Goal: Information Seeking & Learning: Learn about a topic

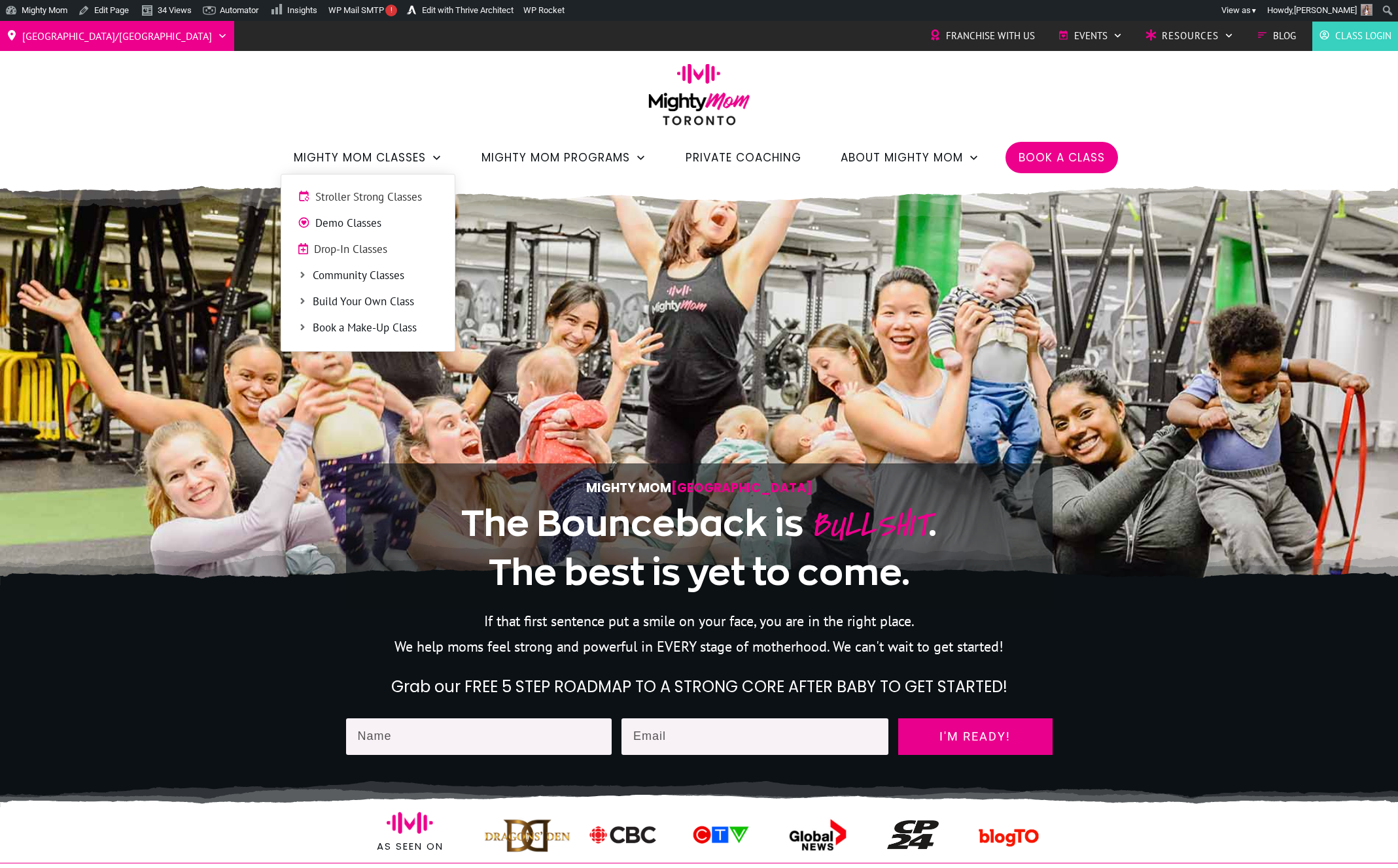
click at [332, 202] on span "Stroller Strong Classes" at bounding box center [377, 198] width 123 height 17
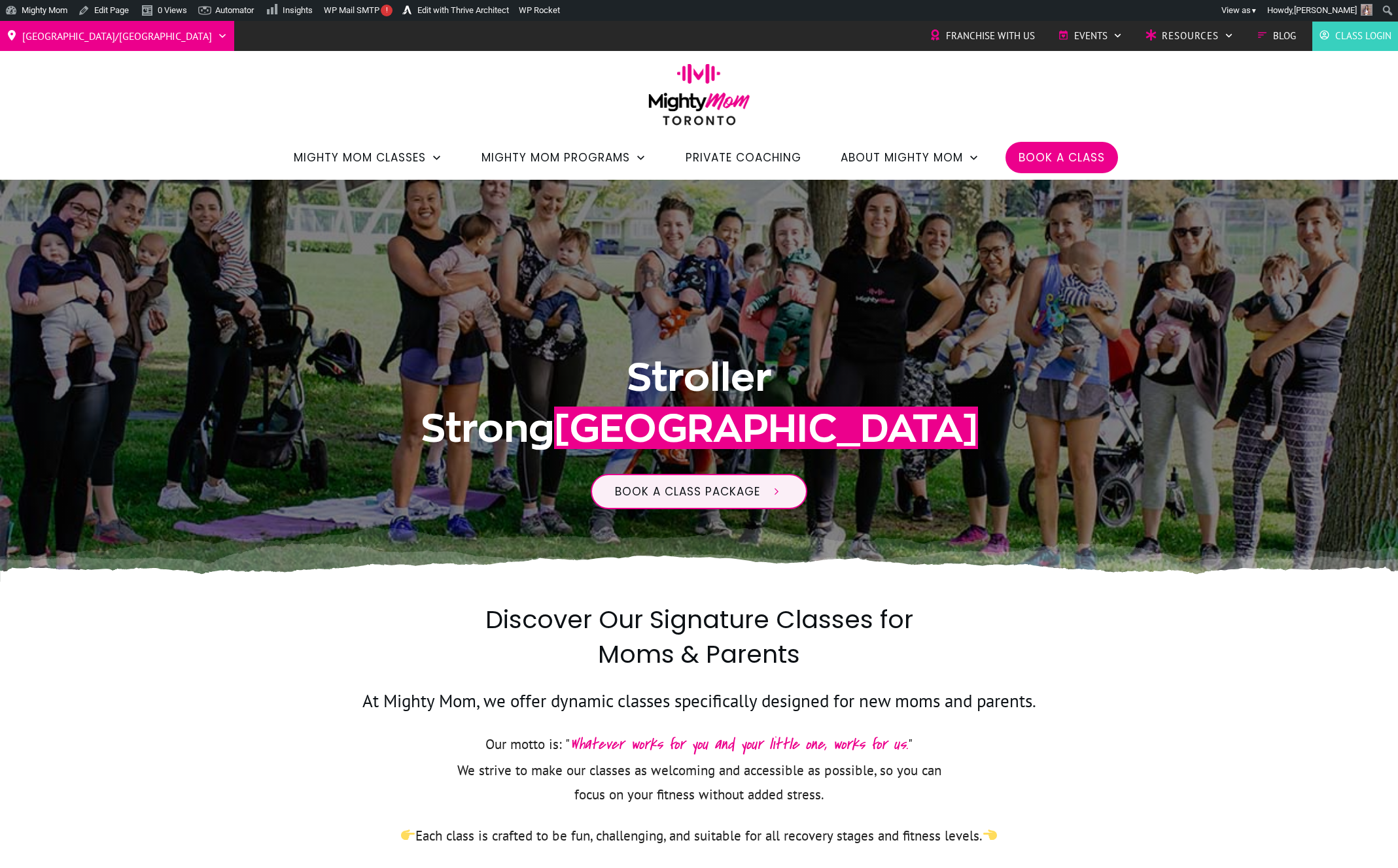
click at [381, 394] on div "Stroller Strong Toronto Book a class package" at bounding box center [699, 371] width 706 height 356
click at [506, 8] on link "Edit with Thrive Architect" at bounding box center [456, 10] width 117 height 21
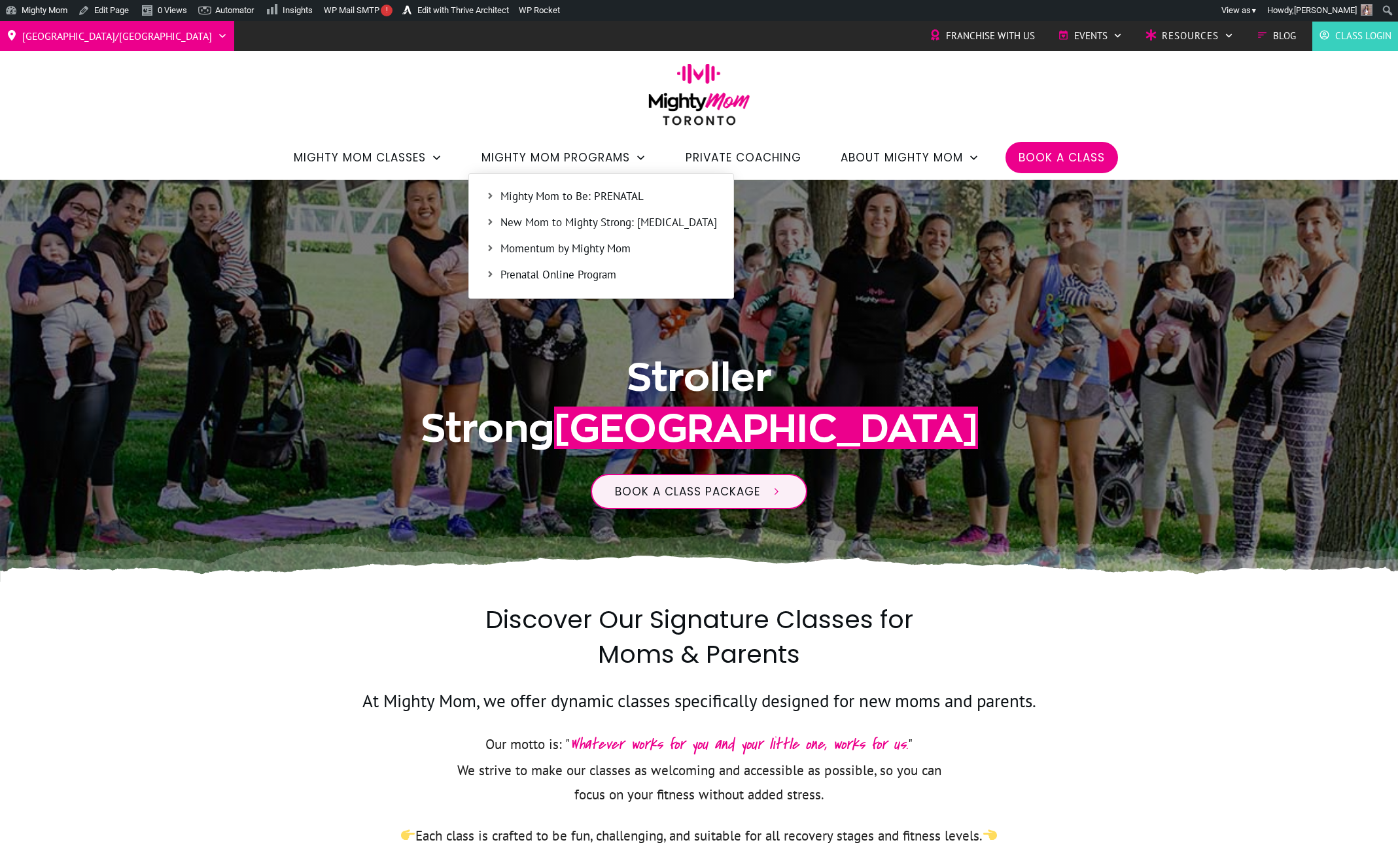
click at [549, 193] on span "Mighty Mom to Be: PRENATAL" at bounding box center [608, 197] width 217 height 17
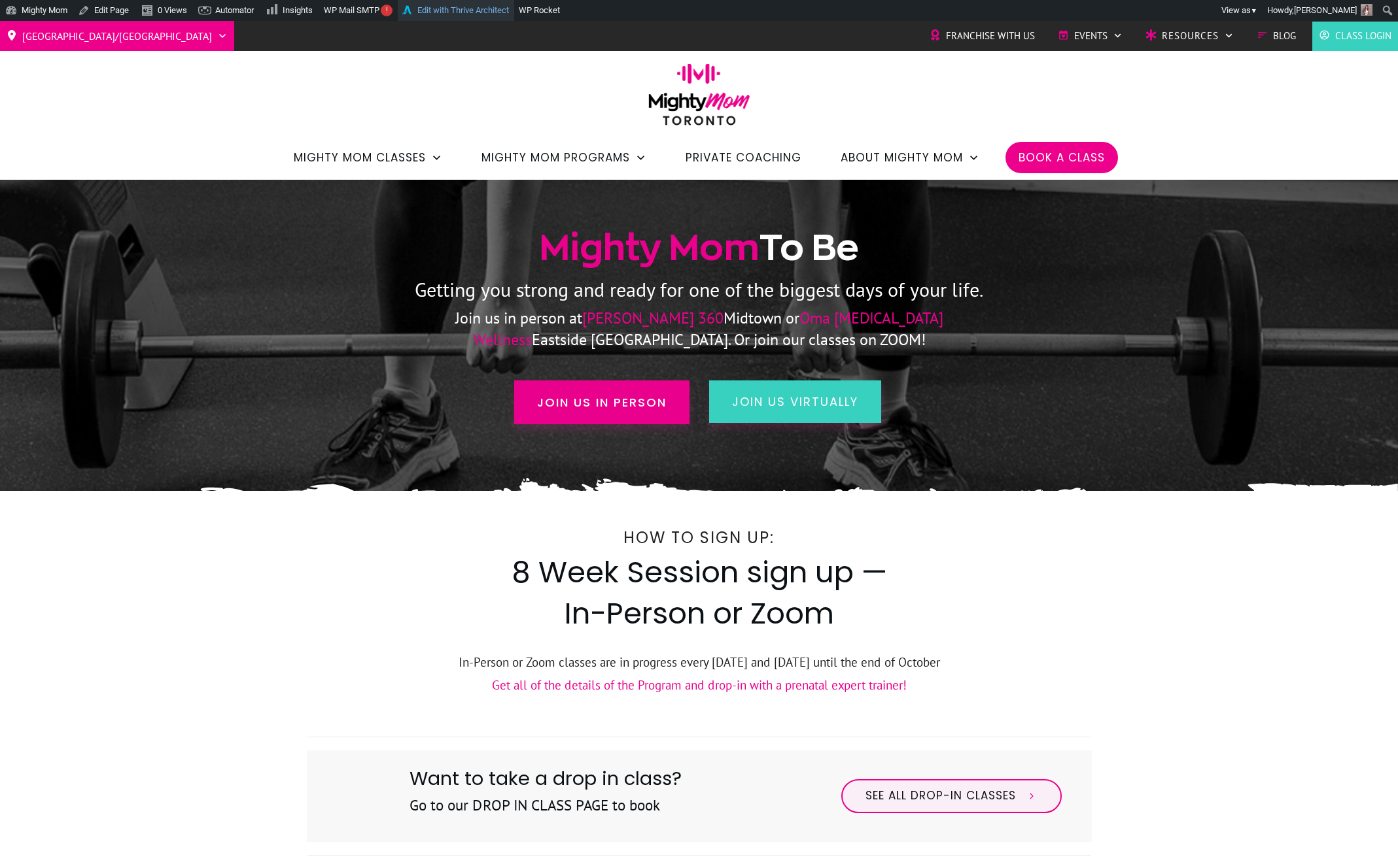
click at [474, 11] on link "Edit with Thrive Architect" at bounding box center [456, 10] width 117 height 21
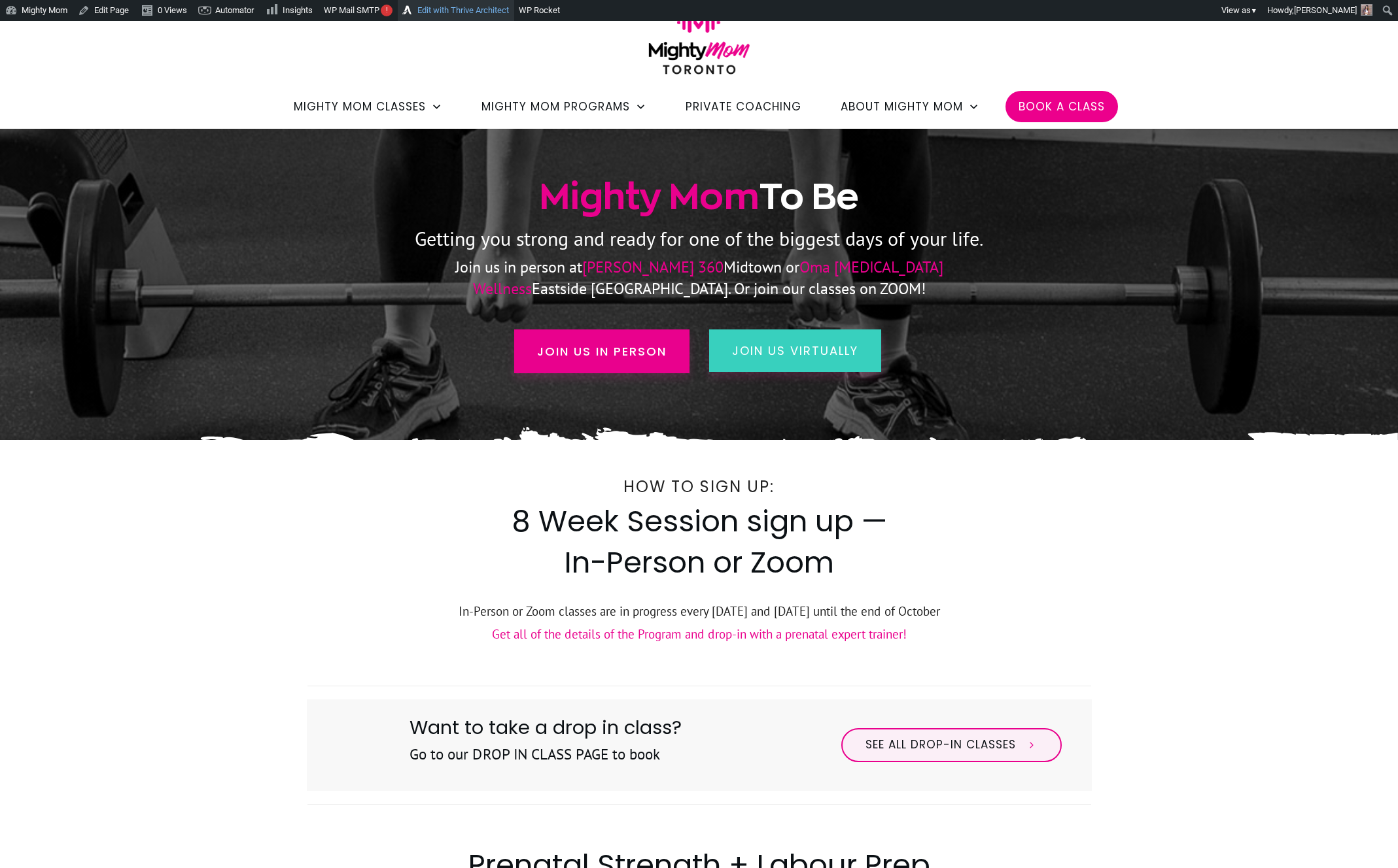
scroll to position [42, 0]
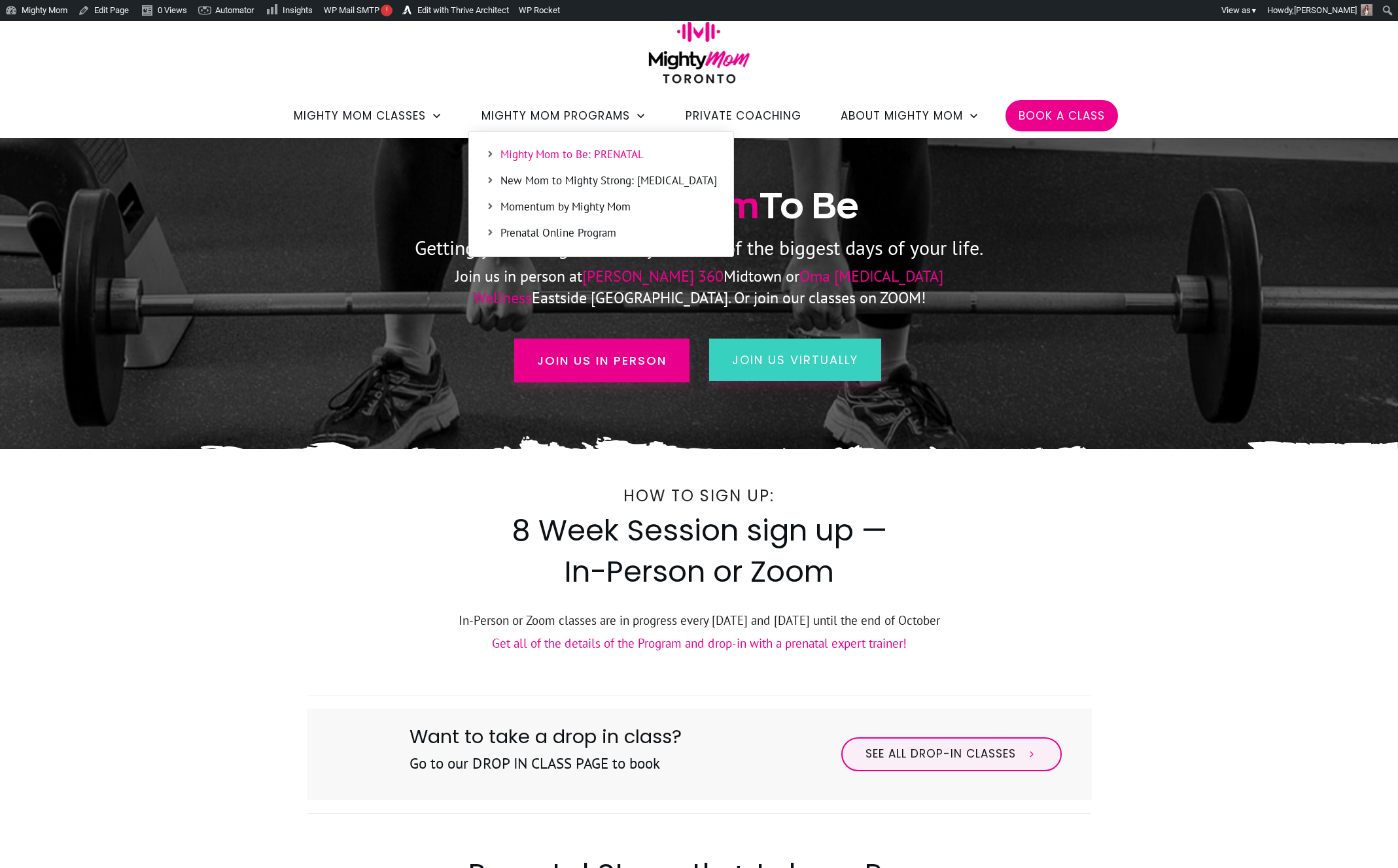
click at [561, 236] on span "Prenatal Online Program" at bounding box center [608, 234] width 217 height 17
click at [540, 182] on span "New Mom to Mighty Strong: [MEDICAL_DATA]" at bounding box center [608, 181] width 217 height 17
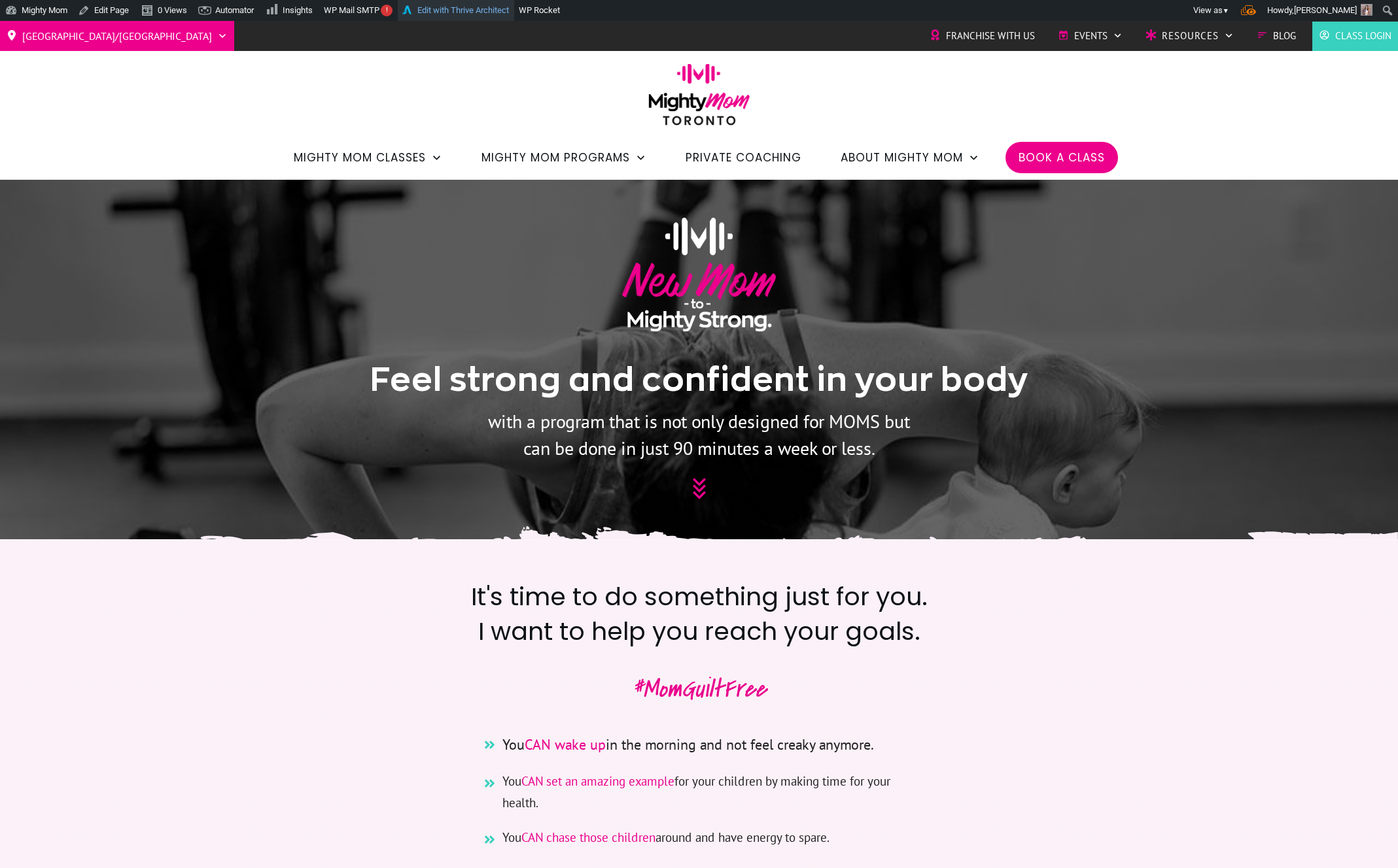
click at [483, 6] on link "Edit with Thrive Architect" at bounding box center [456, 10] width 117 height 21
click at [753, 148] on span "Private Coaching" at bounding box center [743, 158] width 116 height 22
click at [498, 8] on link "Edit with Thrive Architect" at bounding box center [456, 10] width 117 height 21
click at [755, 156] on span "Private Coaching" at bounding box center [743, 158] width 116 height 22
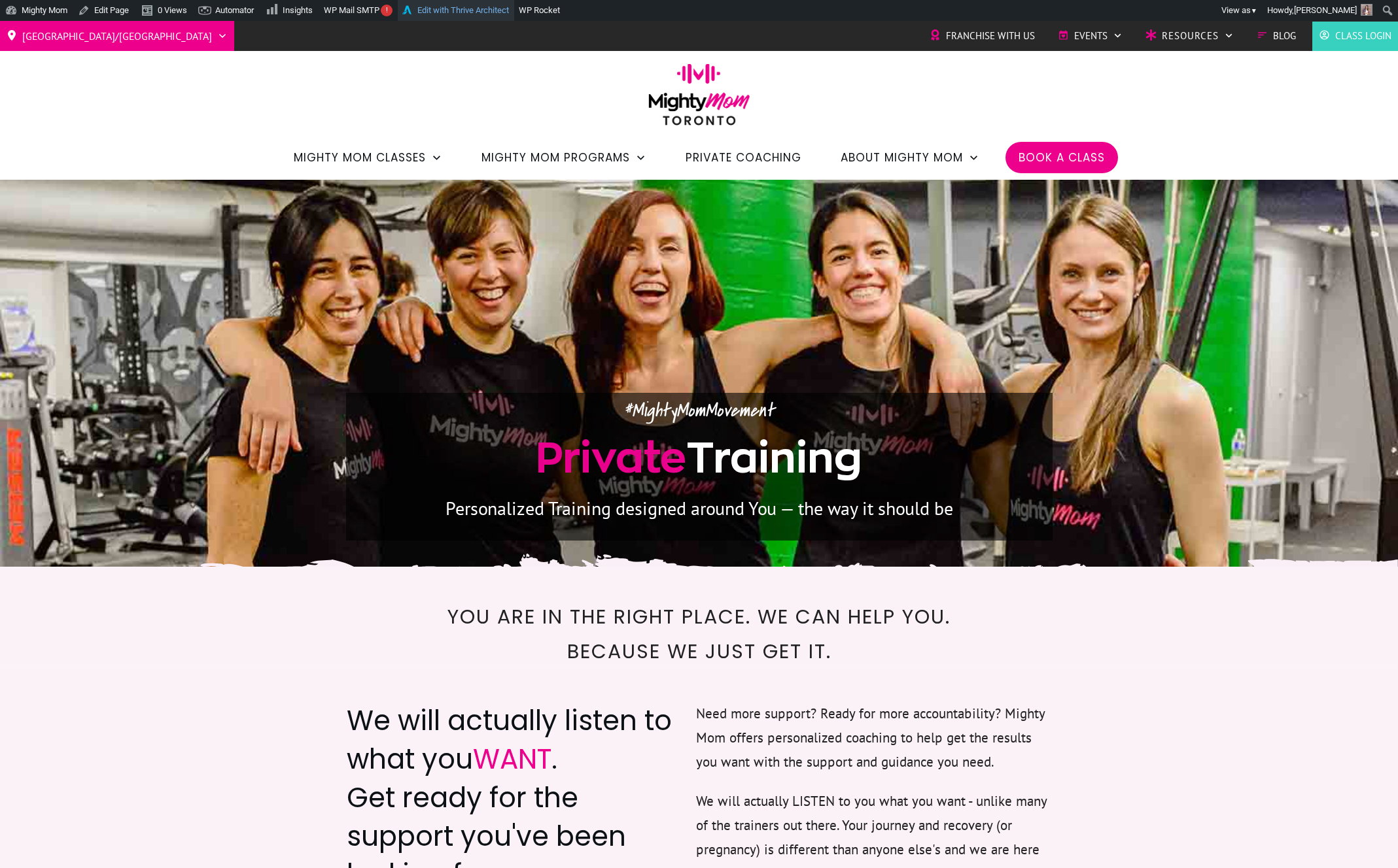
click at [479, 15] on link "Edit with Thrive Architect" at bounding box center [456, 10] width 117 height 21
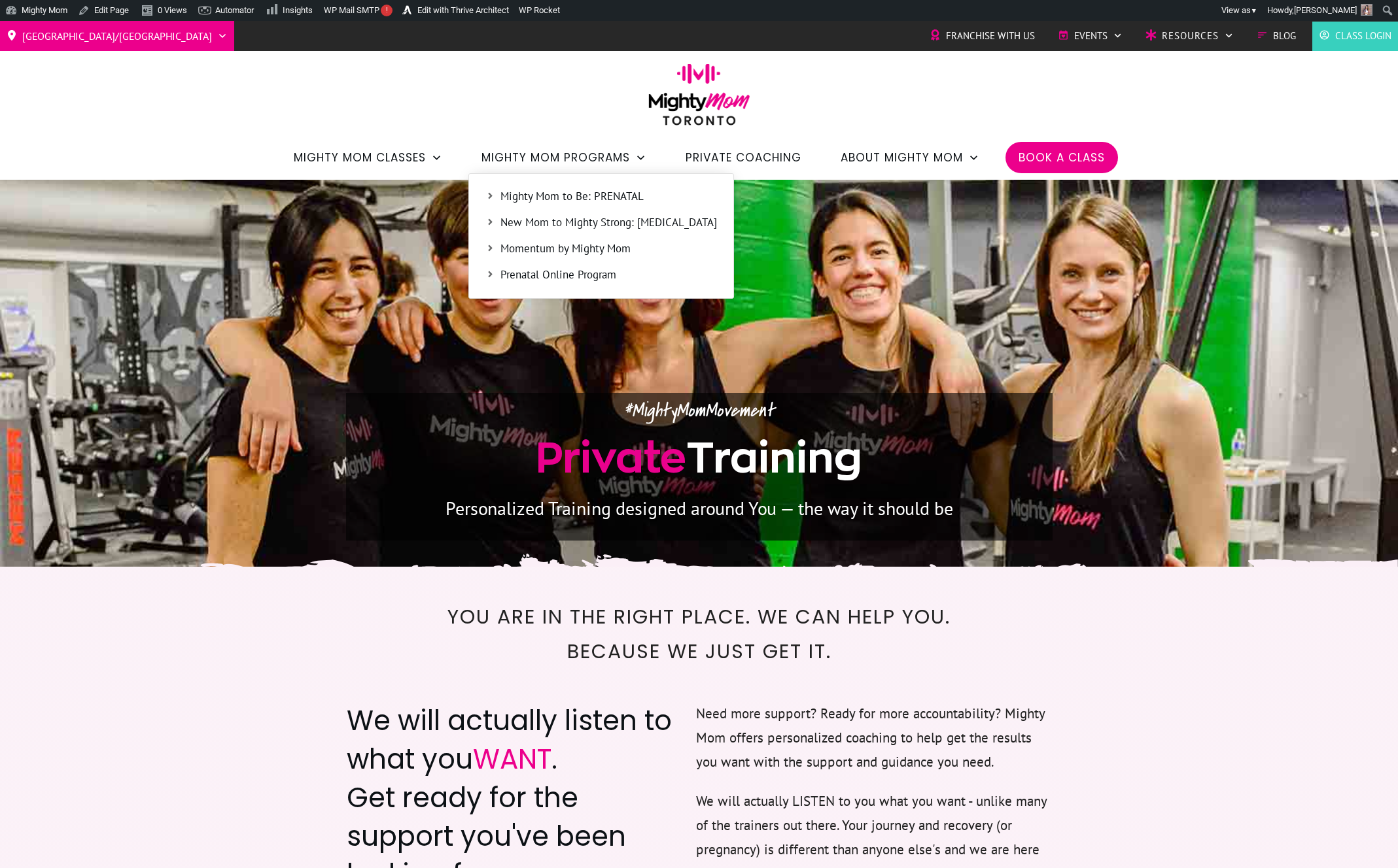
click at [582, 192] on span "Mighty Mom to Be: PRENATAL" at bounding box center [608, 197] width 217 height 17
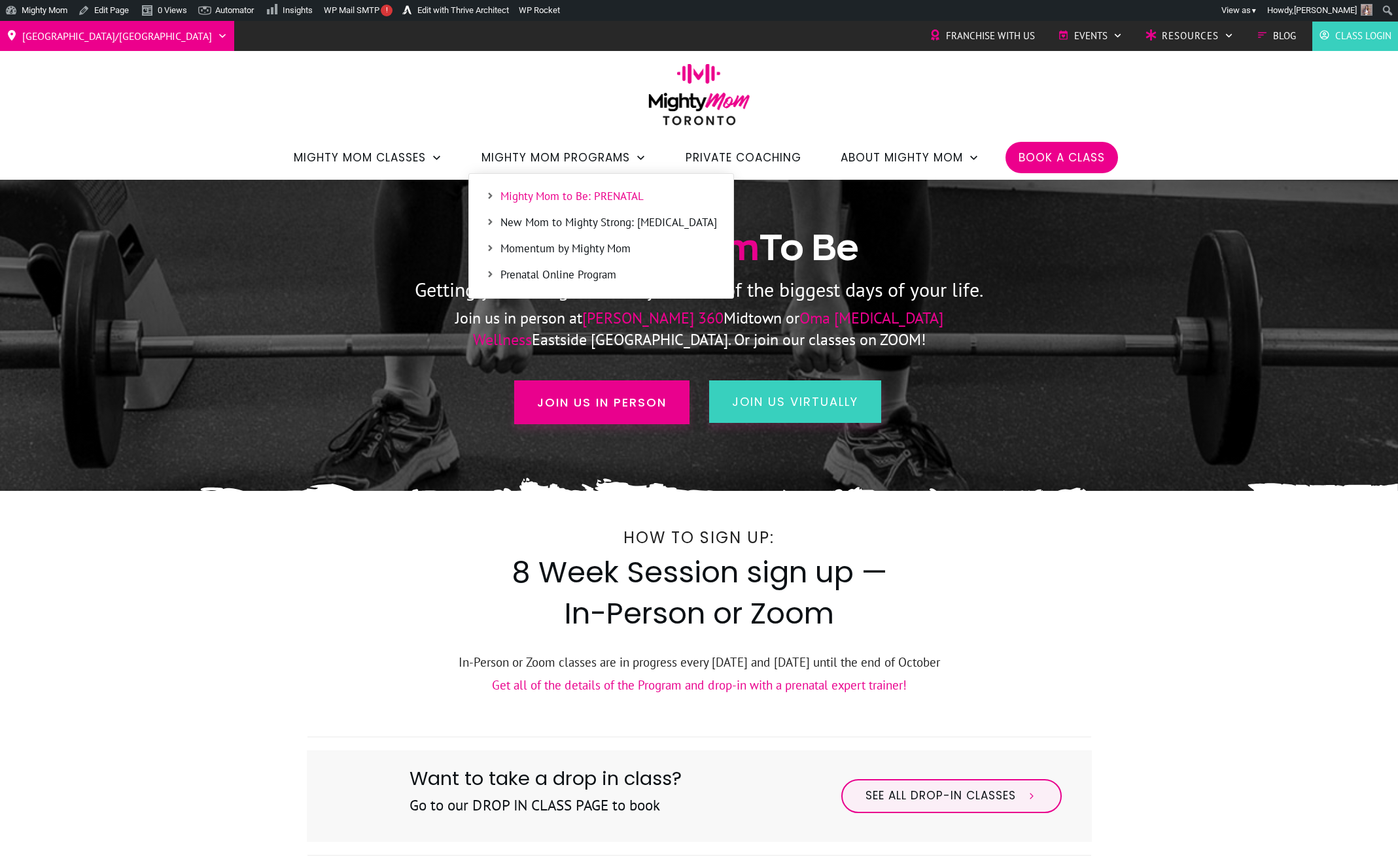
click at [590, 218] on span "New Mom to Mighty Strong: POSTPARTUM" at bounding box center [608, 223] width 217 height 17
